Goal: Task Accomplishment & Management: Use online tool/utility

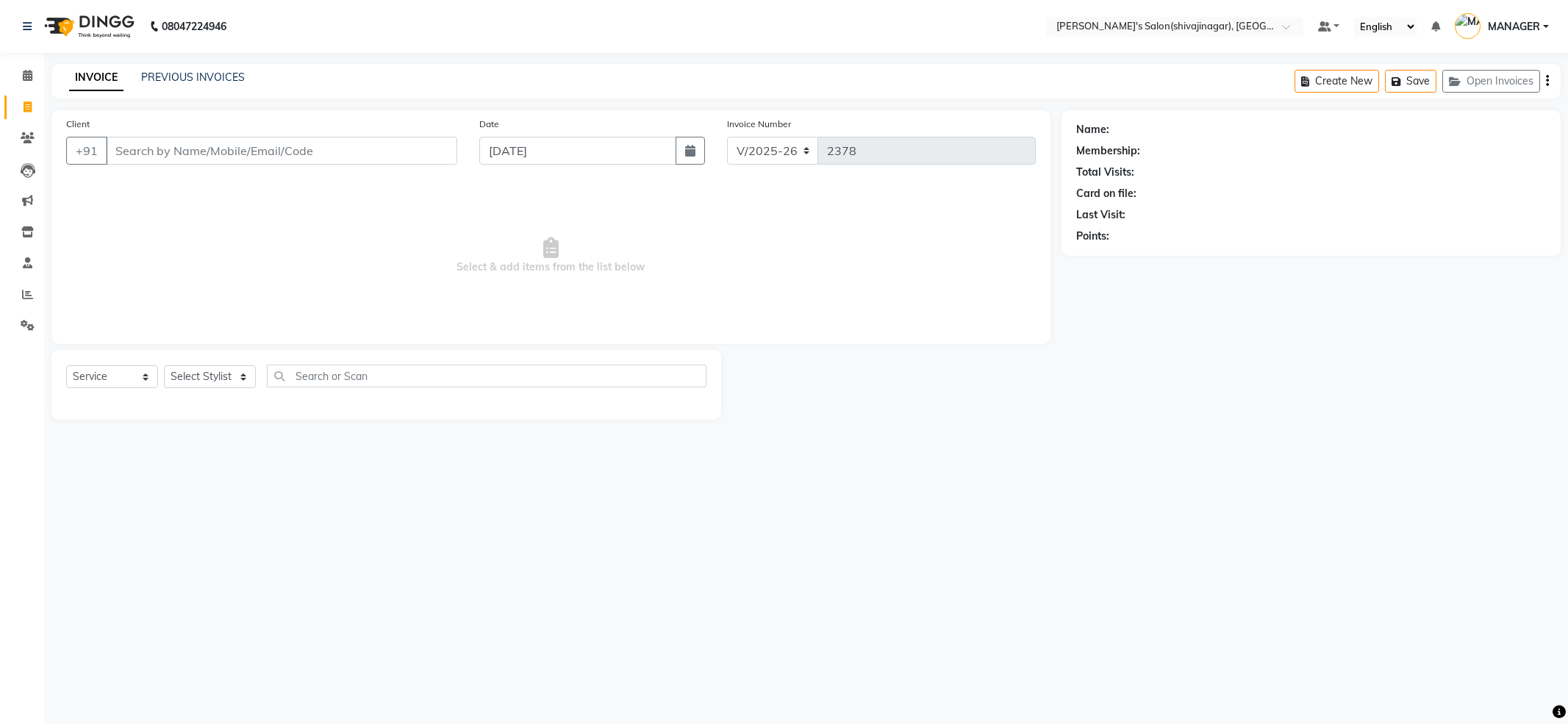
select select "4174"
select select "service"
click at [13, 79] on link "Calendar" at bounding box center [22, 76] width 35 height 24
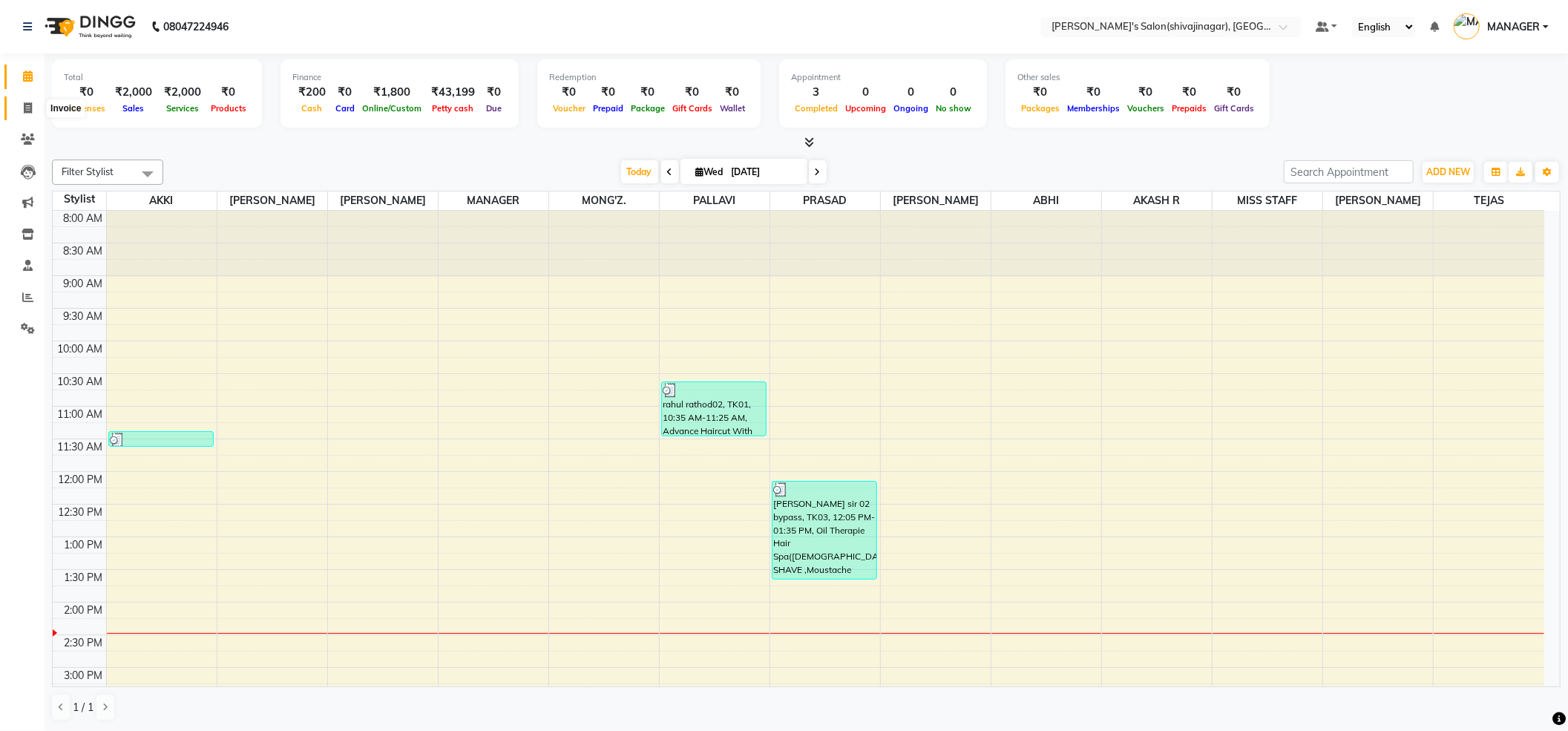
click at [30, 103] on icon at bounding box center [27, 108] width 8 height 11
select select "service"
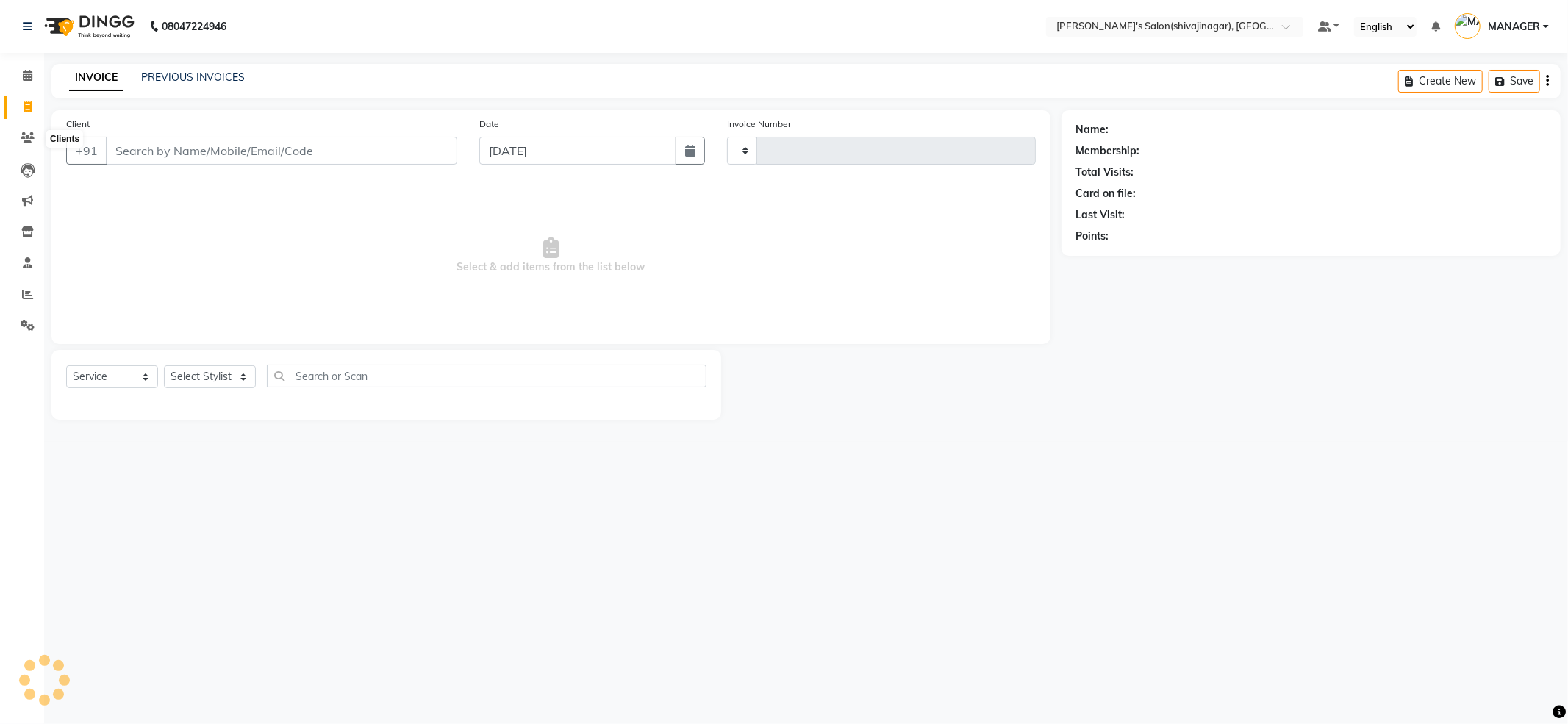
type input "2378"
select select "4174"
